Goal: Task Accomplishment & Management: Manage account settings

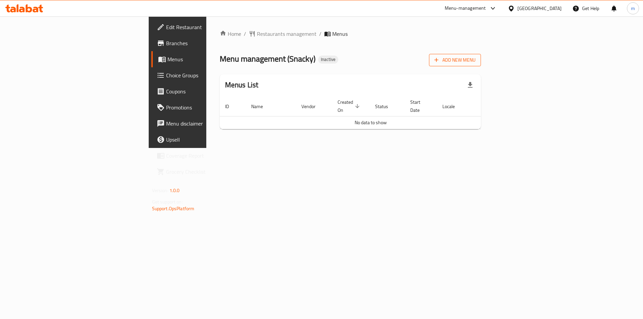
click at [475, 63] on span "Add New Menu" at bounding box center [454, 60] width 41 height 8
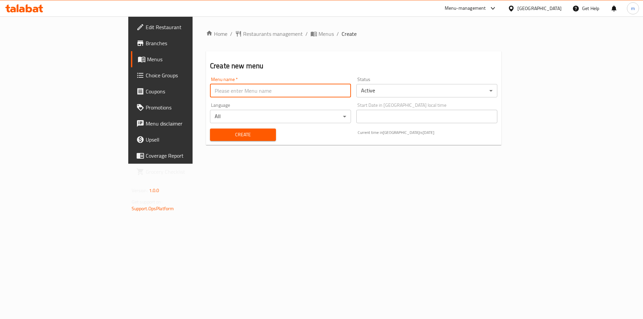
click at [266, 95] on input "text" at bounding box center [280, 90] width 141 height 13
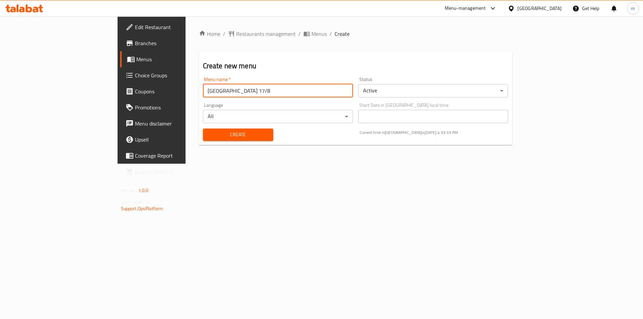
type input "[GEOGRAPHIC_DATA] 17/8"
click at [203, 129] on button "Create" at bounding box center [238, 135] width 70 height 12
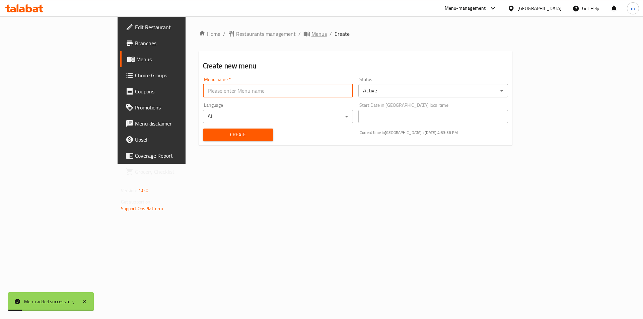
click at [311, 34] on span "Menus" at bounding box center [318, 34] width 15 height 8
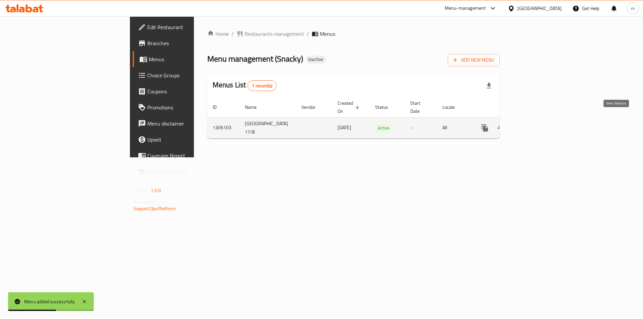
click at [537, 124] on icon "enhanced table" at bounding box center [533, 128] width 8 height 8
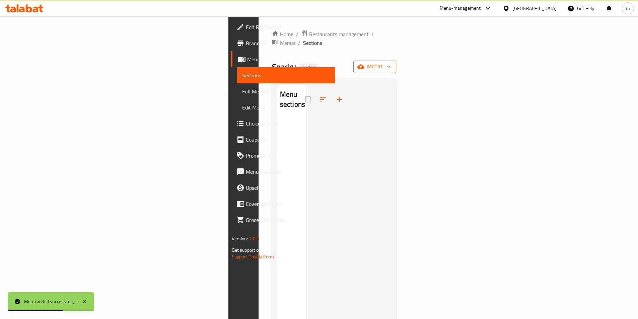
click at [391, 63] on span "import" at bounding box center [375, 67] width 32 height 8
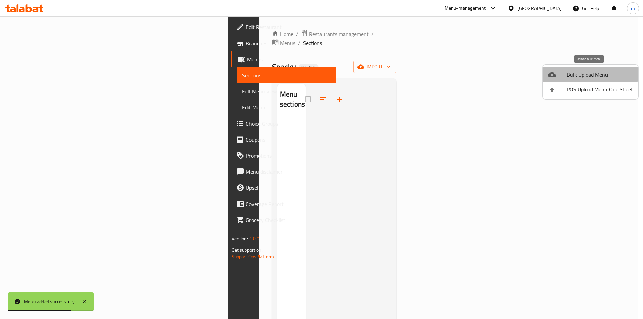
click at [558, 74] on div at bounding box center [557, 75] width 19 height 8
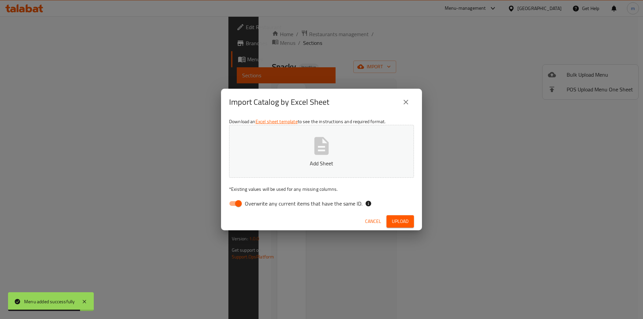
click at [229, 206] on input "Overwrite any current items that have the same ID." at bounding box center [238, 203] width 38 height 13
checkbox input "false"
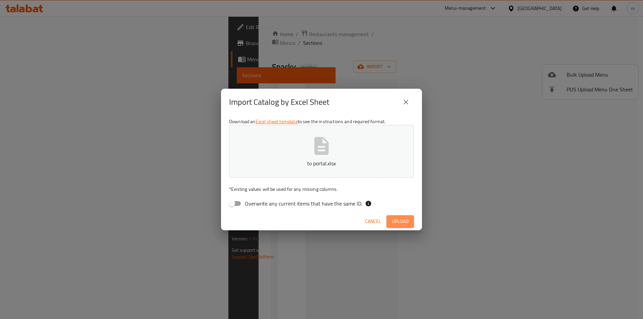
click at [396, 221] on span "Upload" at bounding box center [400, 221] width 17 height 8
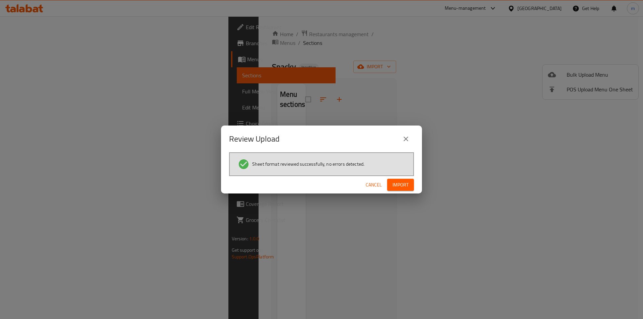
click at [416, 184] on div "Cancel Import" at bounding box center [321, 185] width 201 height 18
click at [411, 182] on button "Import" at bounding box center [400, 185] width 27 height 12
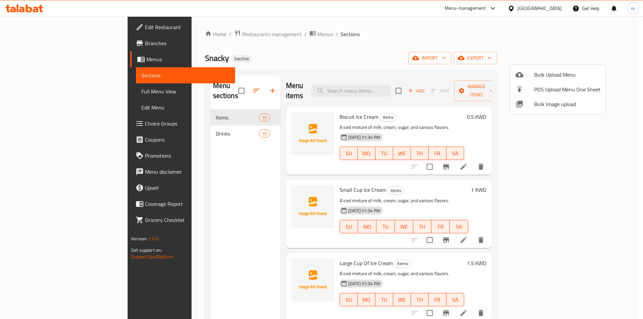
click at [583, 232] on div at bounding box center [321, 159] width 643 height 319
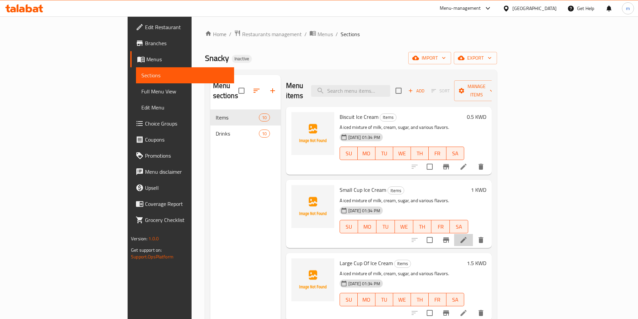
click at [473, 234] on li at bounding box center [463, 240] width 19 height 12
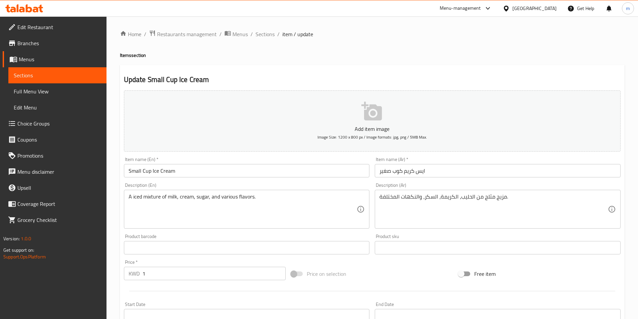
click at [151, 170] on input "Small Cup Ice Cream" at bounding box center [247, 170] width 246 height 13
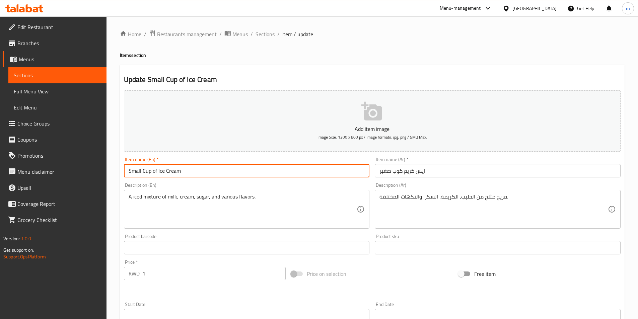
click at [171, 177] on input "Small Cup of Ice Cream" at bounding box center [247, 170] width 246 height 13
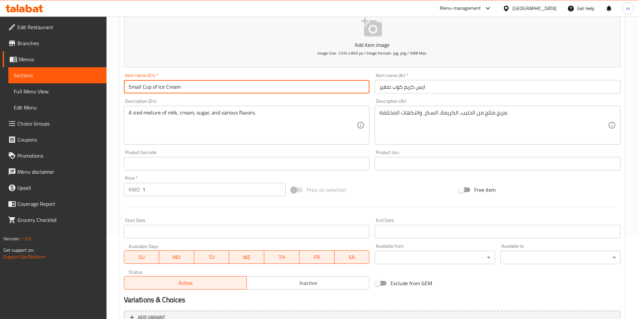
scroll to position [154, 0]
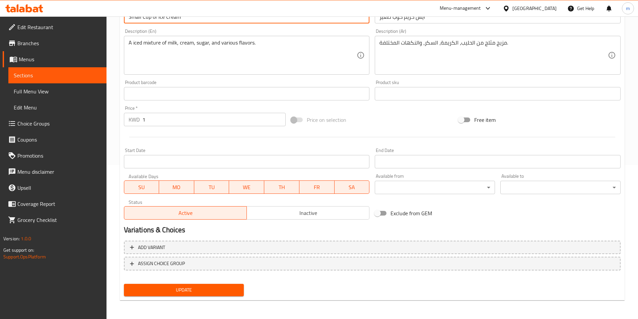
type input "Small Cup Of Ice Cream"
click at [210, 294] on span "Update" at bounding box center [183, 290] width 109 height 8
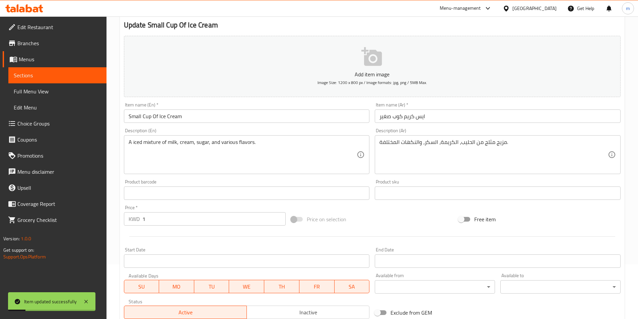
scroll to position [0, 0]
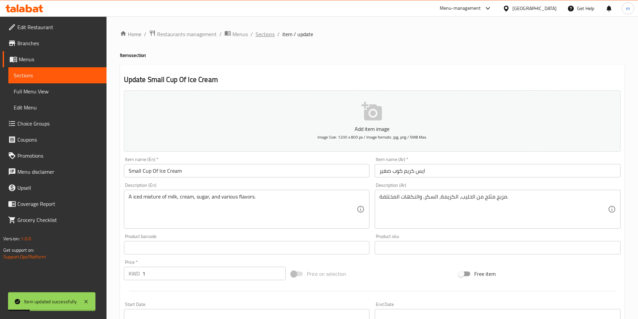
click at [265, 37] on span "Sections" at bounding box center [264, 34] width 19 height 8
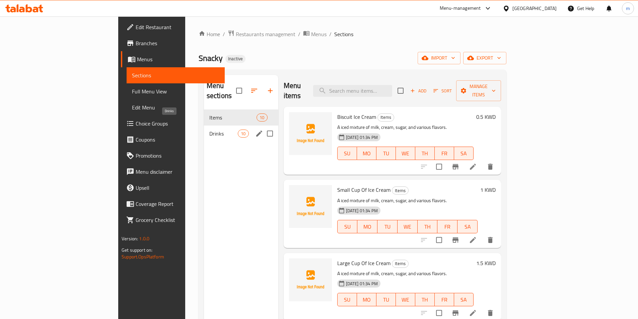
click at [209, 130] on span "Drinks" at bounding box center [223, 134] width 28 height 8
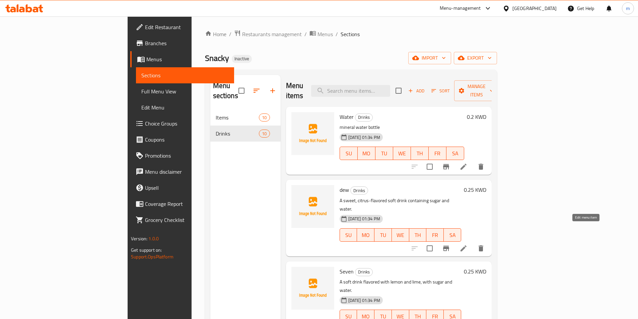
click at [467, 244] on icon at bounding box center [463, 248] width 8 height 8
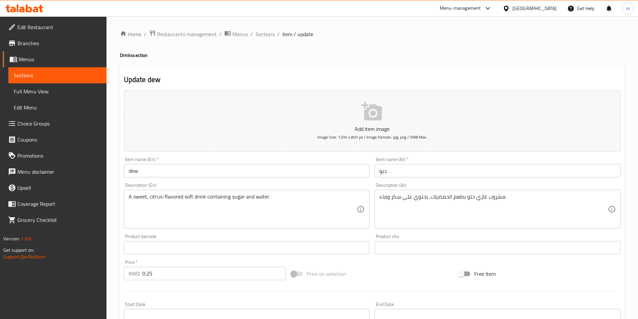
click at [150, 180] on div "Description (En) A sweet, citrus-flavored soft drink containing sugar and water…" at bounding box center [246, 205] width 251 height 51
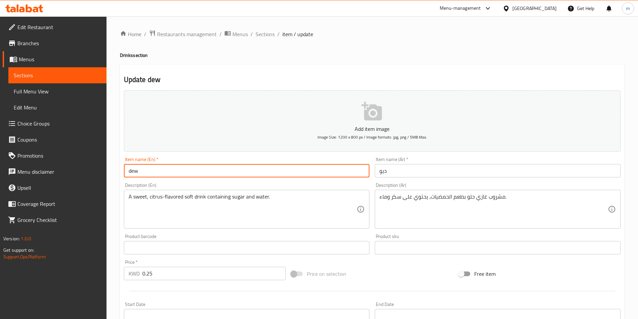
click at [151, 177] on input "dew" at bounding box center [247, 170] width 246 height 13
type input "Dew"
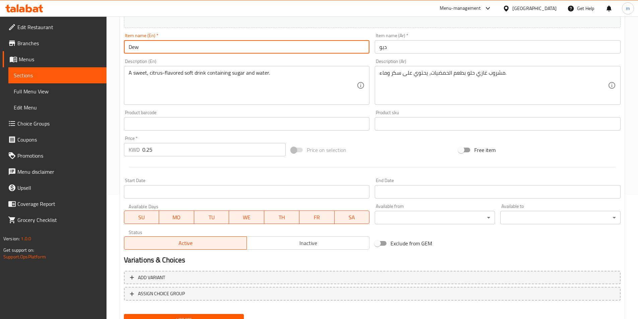
scroll to position [154, 0]
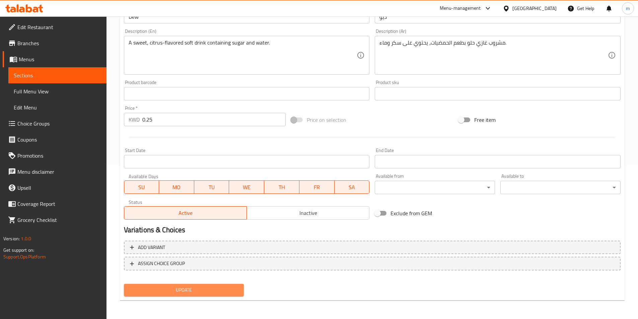
click at [204, 293] on span "Update" at bounding box center [183, 290] width 109 height 8
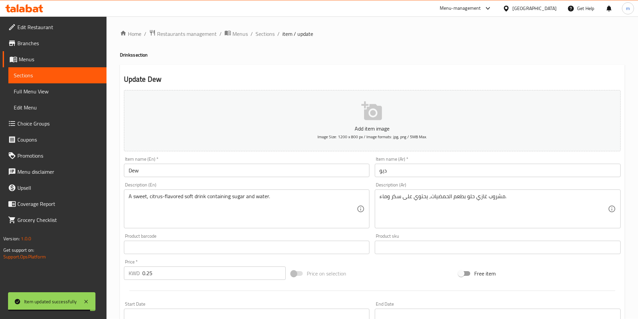
scroll to position [0, 0]
click at [271, 34] on span "Sections" at bounding box center [264, 34] width 19 height 8
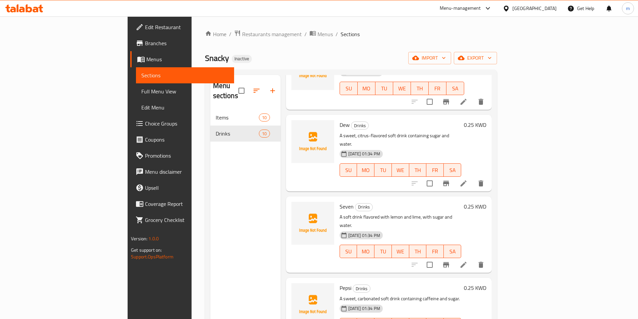
scroll to position [67, 0]
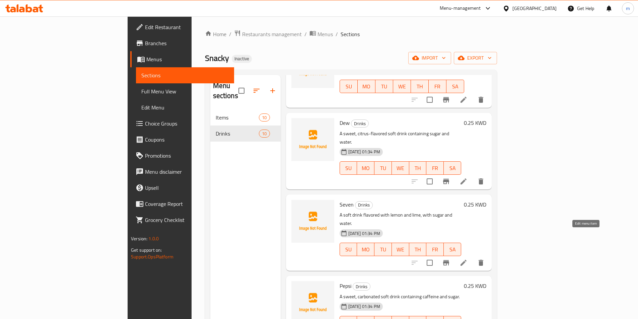
click at [467, 259] on icon at bounding box center [463, 263] width 8 height 8
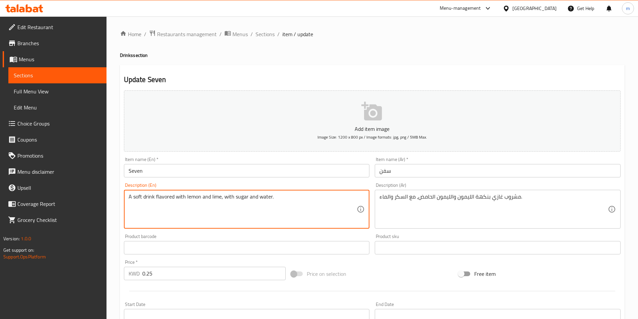
click at [195, 197] on textarea "A soft drink flavored with lemon and lime, with sugar and water." at bounding box center [243, 209] width 228 height 32
click at [219, 197] on textarea "A soft drink flavored with lemon and lime, with sugar and water." at bounding box center [243, 209] width 228 height 32
paste textarea "lemon"
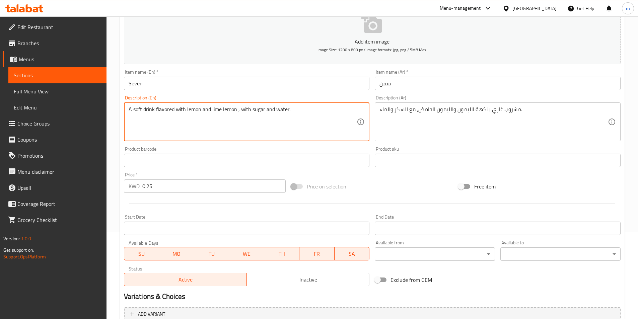
scroll to position [154, 0]
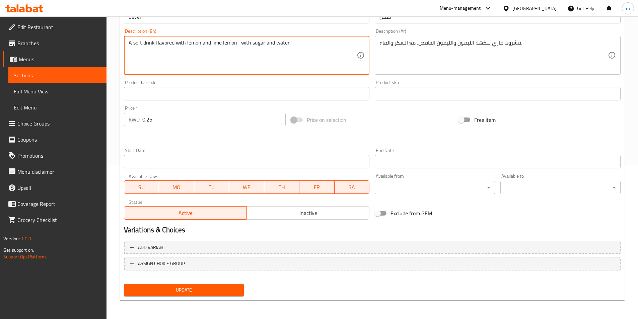
type textarea "A soft drink flavored with lemon and lime lemon , with sugar and water."
click at [222, 287] on span "Update" at bounding box center [183, 290] width 109 height 8
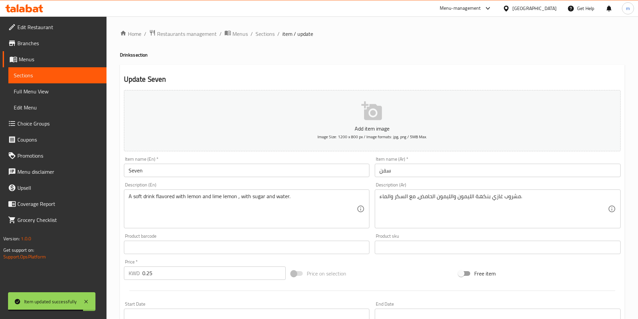
scroll to position [0, 0]
click at [266, 37] on span "Sections" at bounding box center [264, 34] width 19 height 8
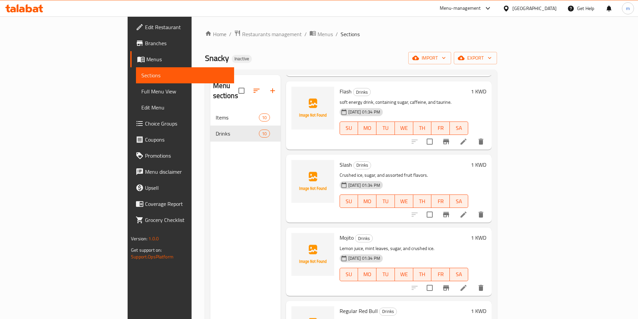
scroll to position [396, 0]
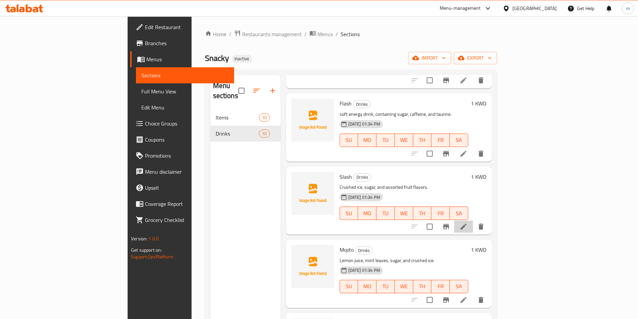
click at [473, 221] on li at bounding box center [463, 227] width 19 height 12
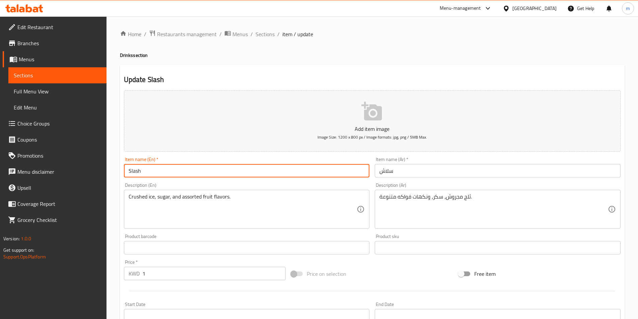
click at [133, 171] on input "Slash" at bounding box center [247, 170] width 246 height 13
paste input "u"
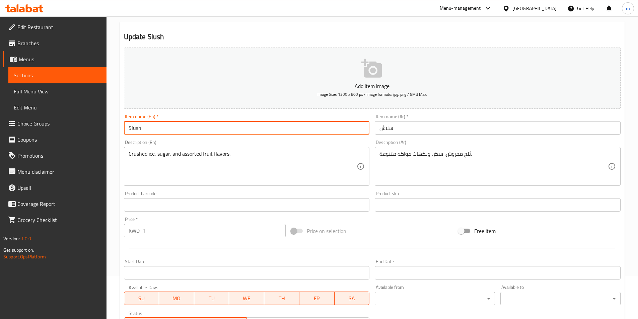
scroll to position [154, 0]
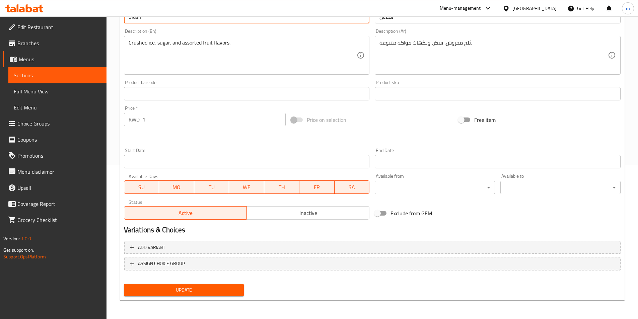
type input "Slush"
click at [236, 289] on span "Update" at bounding box center [183, 290] width 109 height 8
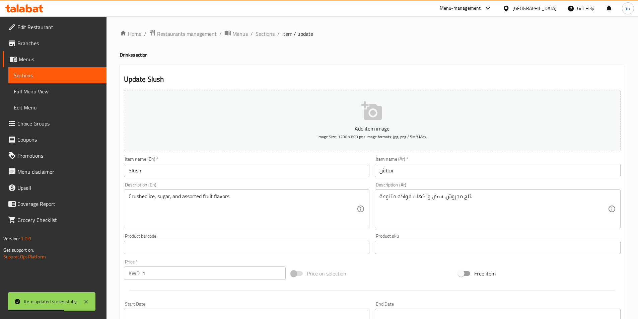
scroll to position [0, 0]
click at [275, 35] on ol "Home / Restaurants management / Menus / Sections / item / update" at bounding box center [372, 34] width 505 height 9
drag, startPoint x: 554, startPoint y: 7, endPoint x: 554, endPoint y: 11, distance: 4.1
click at [554, 7] on div "Kuwait" at bounding box center [534, 8] width 44 height 7
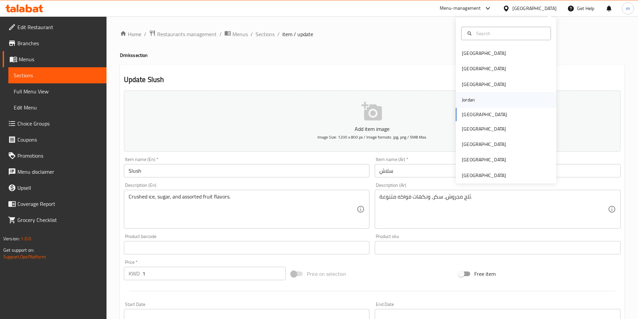
click at [472, 101] on div "Jordan" at bounding box center [468, 99] width 24 height 15
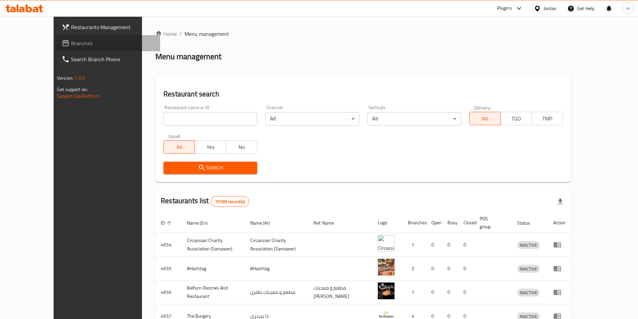
click at [62, 43] on span at bounding box center [66, 43] width 9 height 8
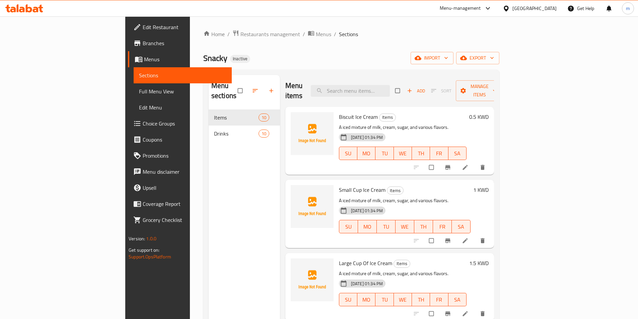
click at [139, 95] on span "Full Menu View" at bounding box center [182, 91] width 87 height 8
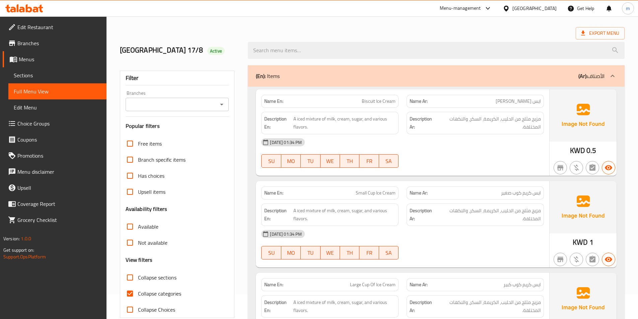
scroll to position [134, 0]
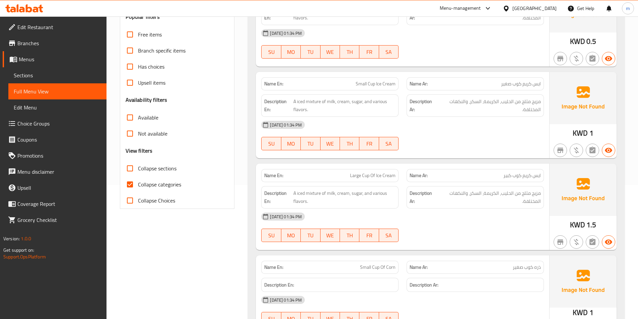
click at [169, 186] on span "Collapse categories" at bounding box center [159, 184] width 43 height 8
click at [138, 186] on input "Collapse categories" at bounding box center [130, 184] width 16 height 16
checkbox input "false"
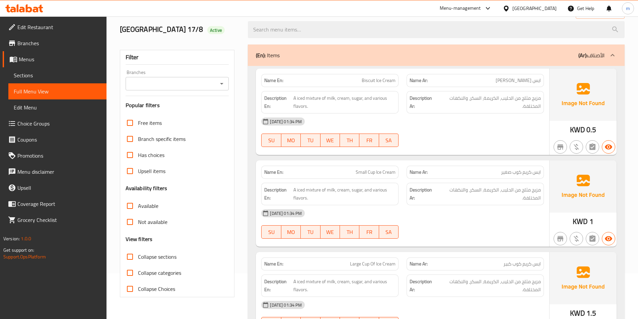
scroll to position [33, 0]
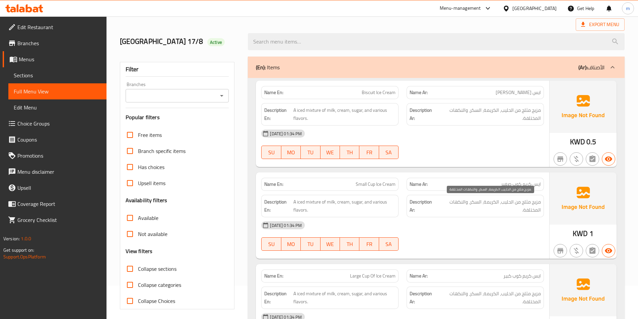
click at [458, 200] on span "مزيج مثلج من الحليب، الكريمة، السكر، والنكهات المختلفة." at bounding box center [489, 206] width 103 height 16
click at [476, 211] on span "مزيج مثلج من الحليب، الكريمة، السكر، والنكهات المختلفة." at bounding box center [489, 206] width 103 height 16
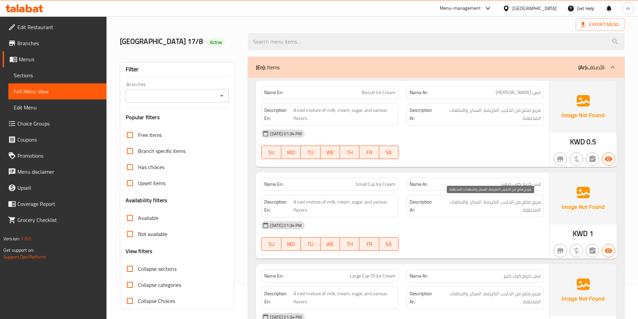
click at [474, 205] on span "مزيج مثلج من الحليب، الكريمة، السكر، والنكهات المختلفة." at bounding box center [489, 206] width 103 height 16
click at [473, 202] on span "مزيج مثلج من الحليب، الكريمة، السكر، والنكهات المختلفة." at bounding box center [489, 206] width 103 height 16
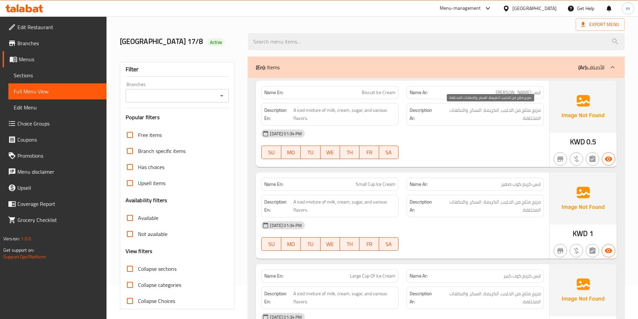
click at [477, 119] on span "مزيج مثلج من الحليب، الكريمة، السكر، والنكهات المختلفة." at bounding box center [489, 114] width 103 height 16
click at [465, 105] on div "Description Ar: مزيج مثلج من الحليب، الكريمة، السكر، والنكهات المختلفة." at bounding box center [474, 114] width 137 height 22
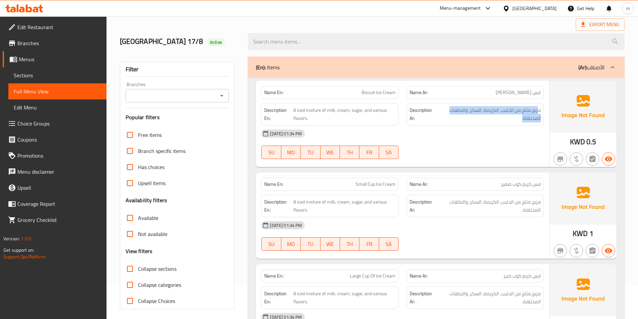
click at [465, 105] on div "Description Ar: مزيج مثلج من الحليب، الكريمة، السكر، والنكهات المختلفة." at bounding box center [474, 114] width 137 height 22
click at [444, 115] on span "مزيج مثلج من الحليب، الكريمة، السكر، والنكهات المختلفة." at bounding box center [489, 114] width 103 height 16
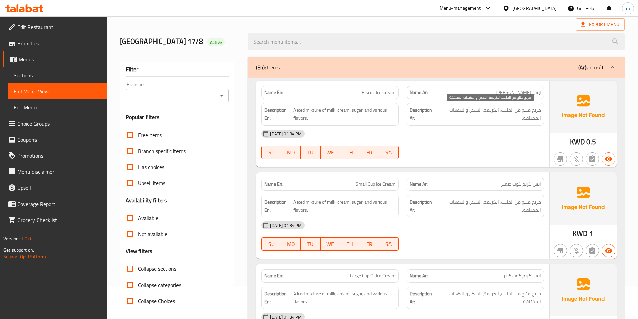
click at [512, 116] on span "مزيج مثلج من الحليب، الكريمة، السكر، والنكهات المختلفة." at bounding box center [489, 114] width 103 height 16
drag, startPoint x: 514, startPoint y: 163, endPoint x: 512, endPoint y: 159, distance: 4.7
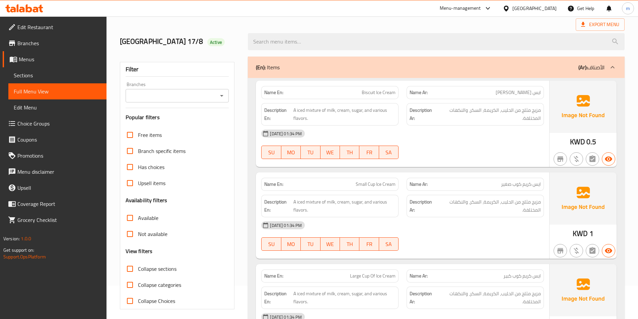
click at [512, 161] on div "Name En: Biscuit Ice Cream Name Ar: ايس كريم بسكوت Description En: A iced mixtu…" at bounding box center [402, 124] width 293 height 86
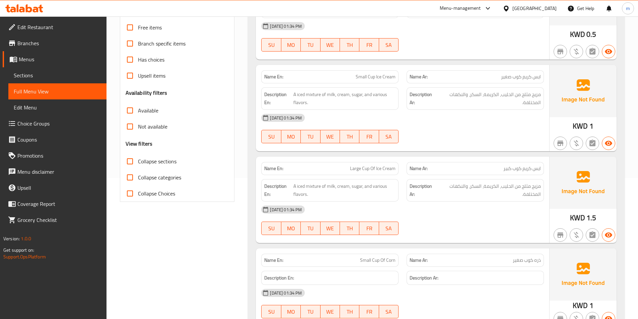
scroll to position [100, 0]
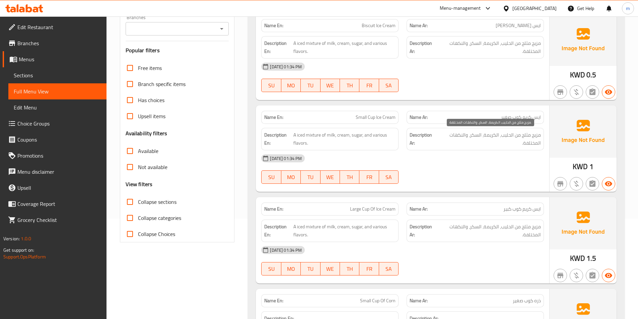
click at [508, 124] on div "Description Ar: مزيج مثلج من الحليب، الكريمة، السكر، والنكهات المختلفة." at bounding box center [474, 139] width 145 height 30
click at [475, 133] on span "مزيج مثلج من الحليب، الكريمة، السكر، والنكهات المختلفة." at bounding box center [489, 139] width 103 height 16
click at [231, 107] on div "Filter Branches Branches Popular filters Free items Branch specific items Has c…" at bounding box center [177, 118] width 115 height 247
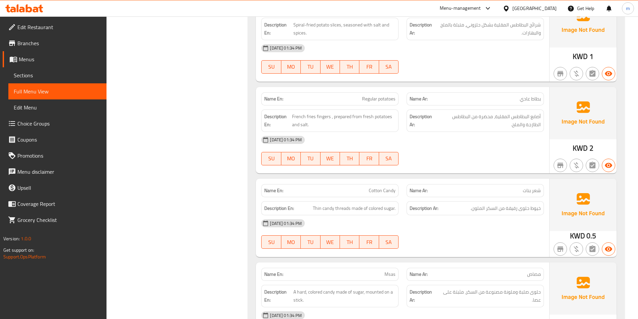
scroll to position [569, 0]
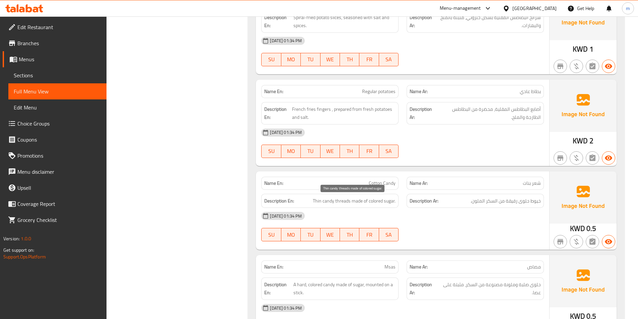
click at [341, 203] on span "Thin candy threads made of colored sugar." at bounding box center [354, 201] width 83 height 8
copy span "threads"
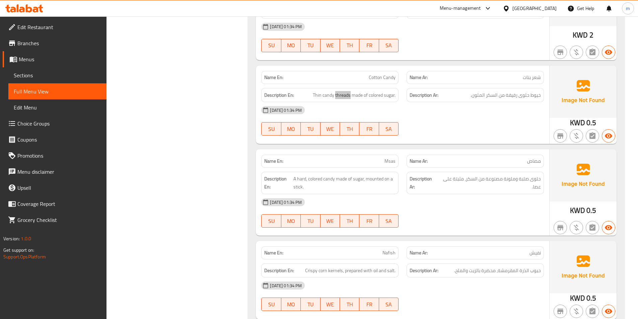
scroll to position [737, 0]
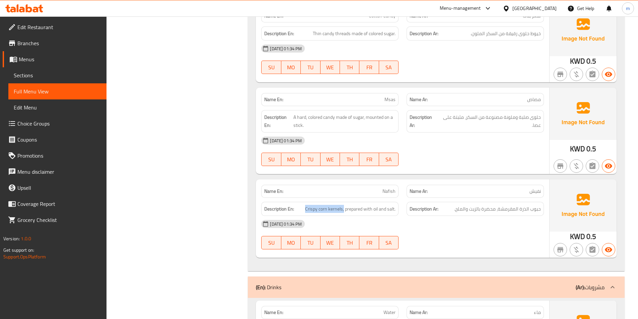
drag, startPoint x: 343, startPoint y: 209, endPoint x: 302, endPoint y: 208, distance: 41.9
click at [302, 208] on h6 "Description En: Crispy corn kernels, prepared with oil and salt." at bounding box center [329, 209] width 131 height 8
copy span "Crispy corn kernels,"
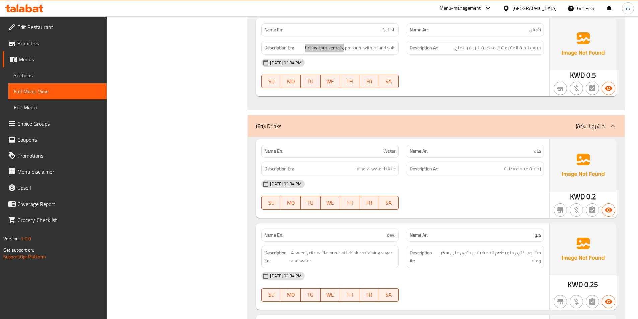
scroll to position [904, 0]
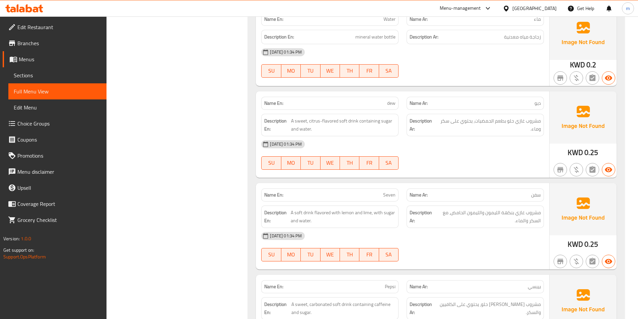
scroll to position [1038, 0]
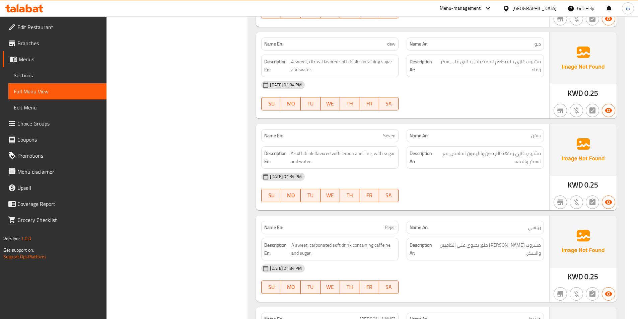
copy span "Seven"
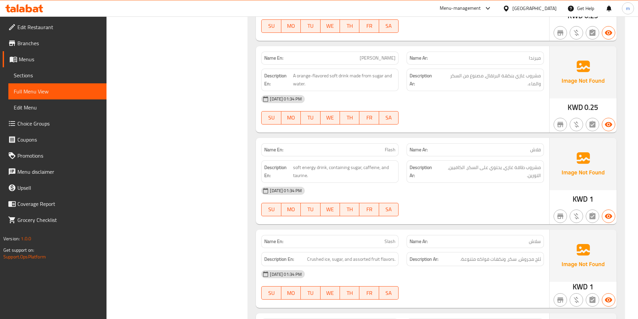
scroll to position [1390, 0]
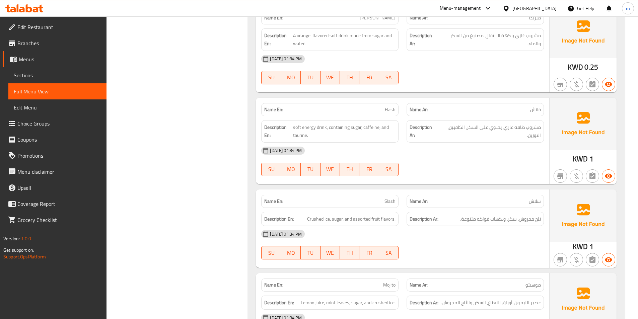
copy span "سلاش"
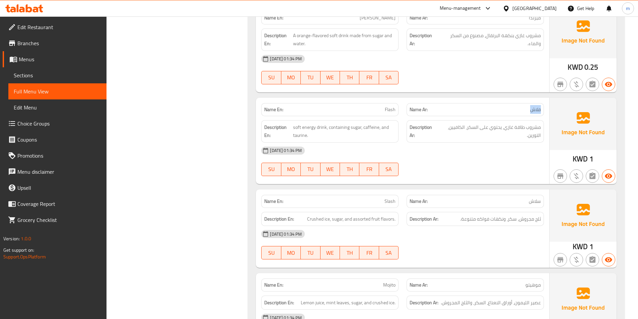
copy span "فلاش"
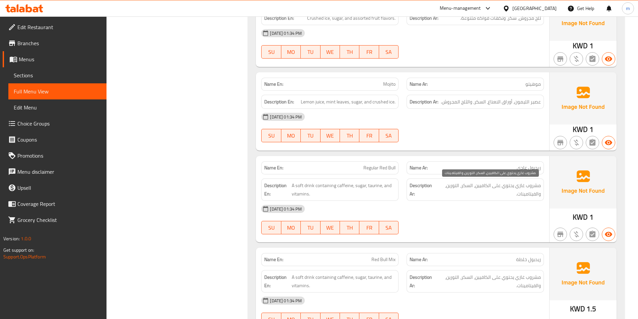
scroll to position [1633, 0]
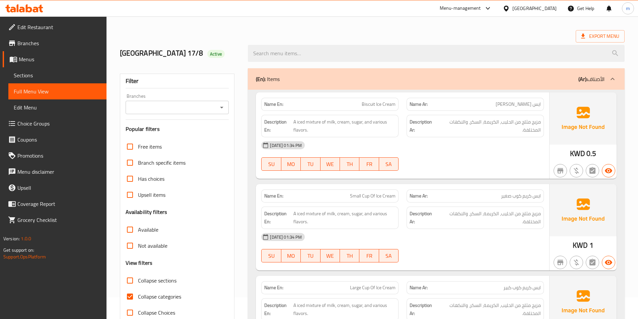
scroll to position [33, 0]
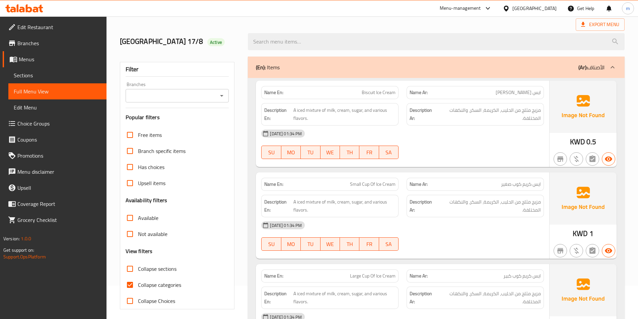
click at [149, 284] on span "Collapse categories" at bounding box center [159, 285] width 43 height 8
click at [138, 284] on input "Collapse categories" at bounding box center [130, 285] width 16 height 16
checkbox input "false"
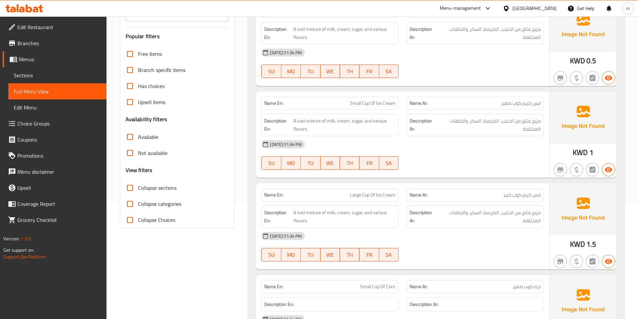
scroll to position [0, 0]
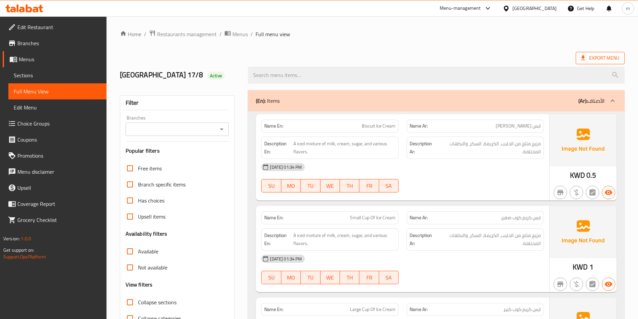
click at [610, 57] on span "Export Menu" at bounding box center [600, 58] width 38 height 8
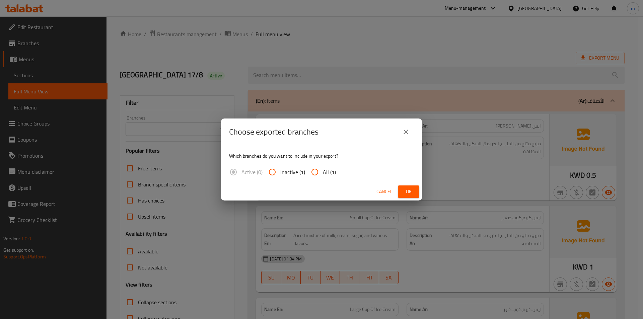
click at [322, 171] on input "All (1)" at bounding box center [315, 172] width 16 height 16
radio input "true"
click at [412, 191] on span "Ok" at bounding box center [408, 191] width 11 height 8
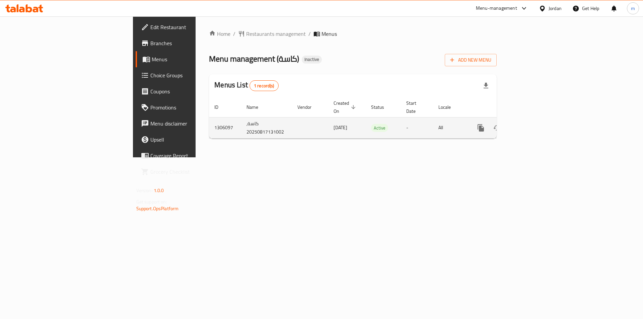
click at [533, 124] on icon "enhanced table" at bounding box center [529, 128] width 8 height 8
